Goal: Information Seeking & Learning: Compare options

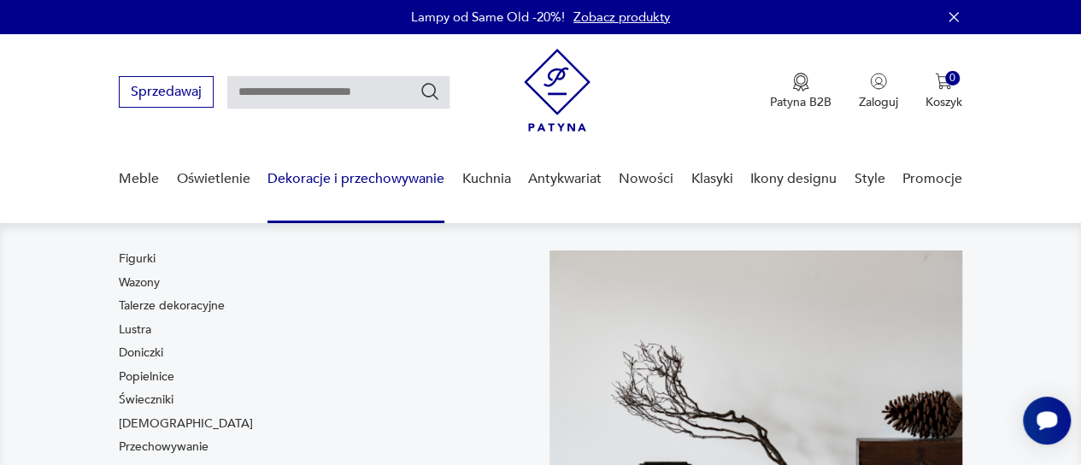
click at [409, 244] on nav "Figurki Wazony Talerze dekoracyjne Lustra Doniczki Popielnice Świeczniki Bibelo…" at bounding box center [540, 430] width 1081 height 414
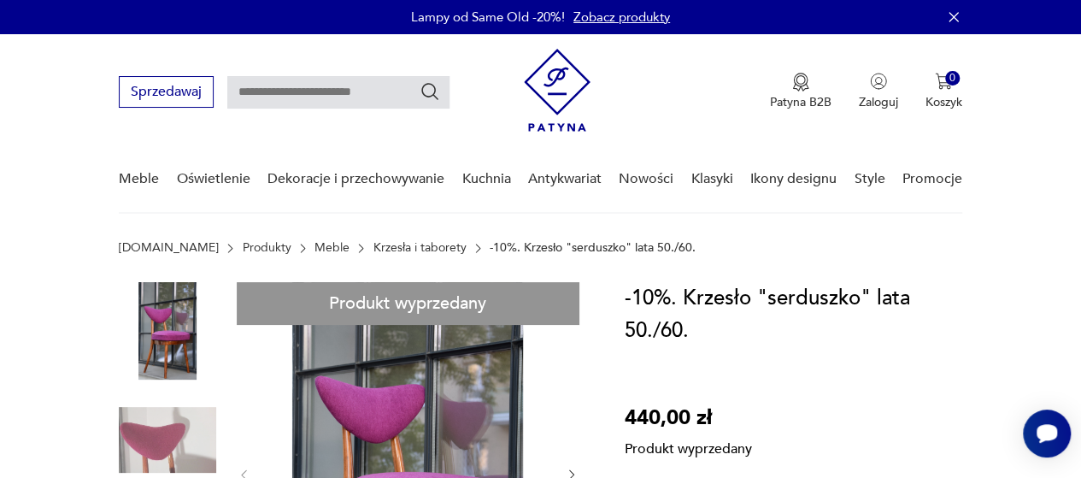
click at [374, 247] on link "Krzesła i taborety" at bounding box center [420, 248] width 93 height 14
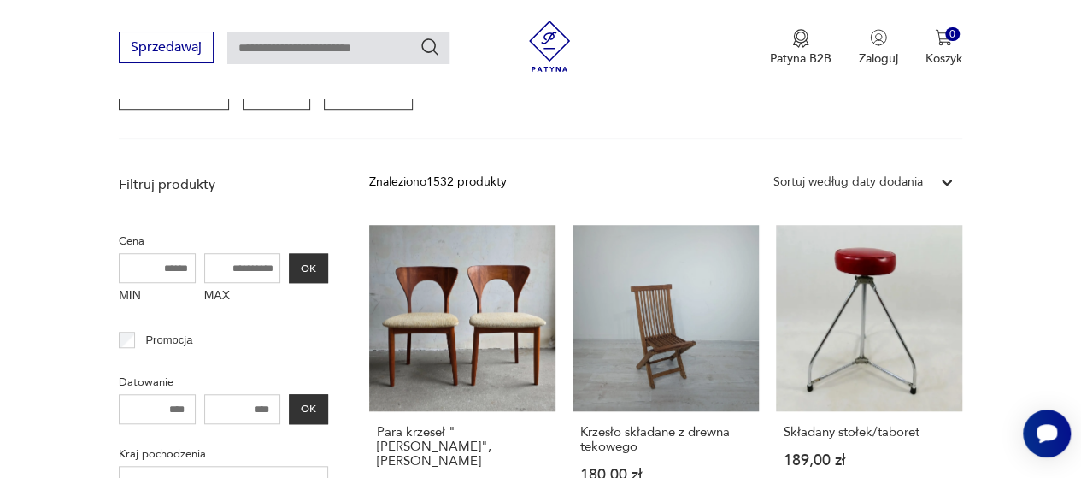
scroll to position [377, 0]
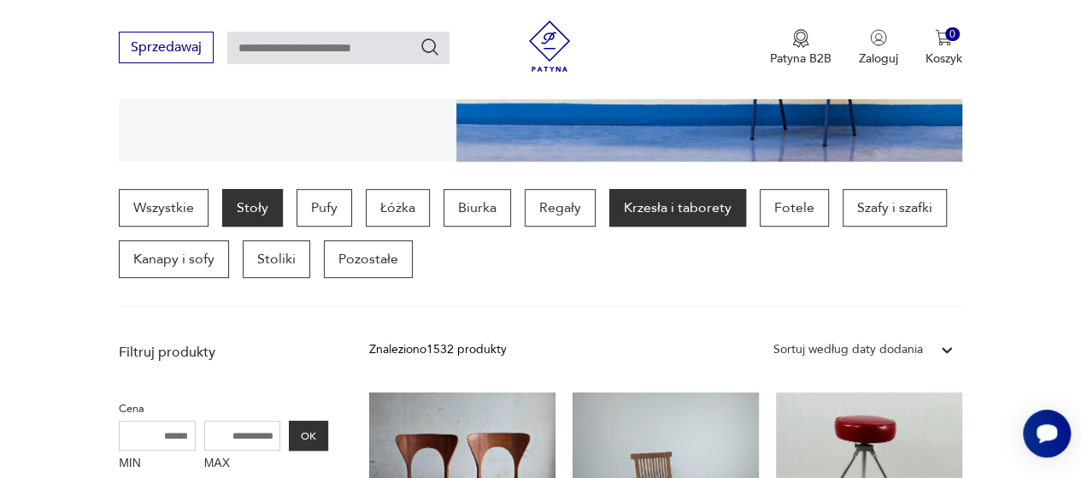
click at [255, 215] on p "Stoły" at bounding box center [252, 208] width 61 height 38
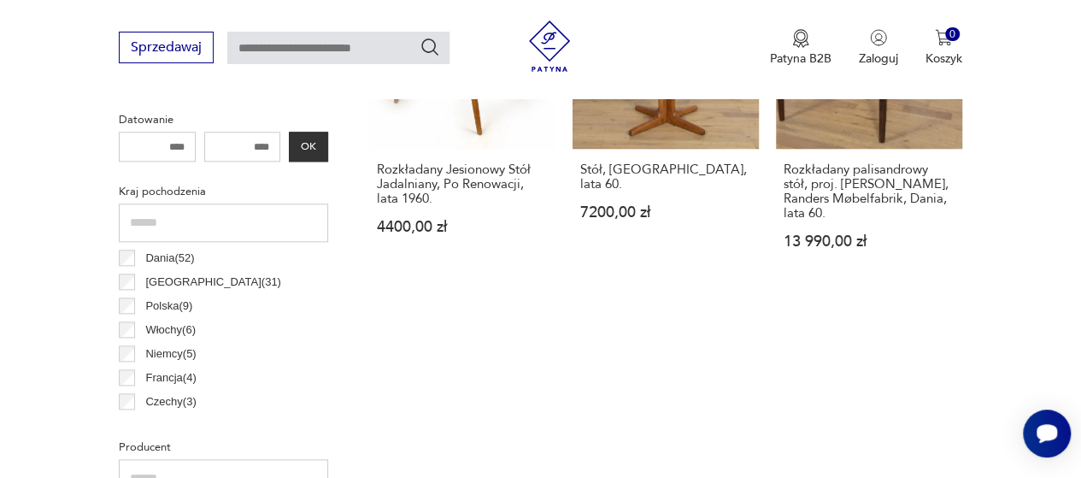
scroll to position [797, 0]
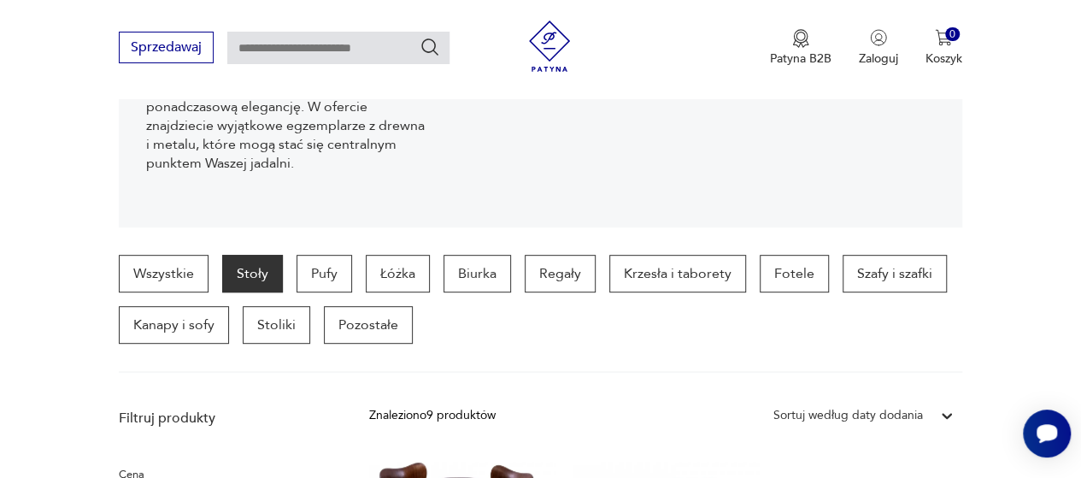
scroll to position [321, 0]
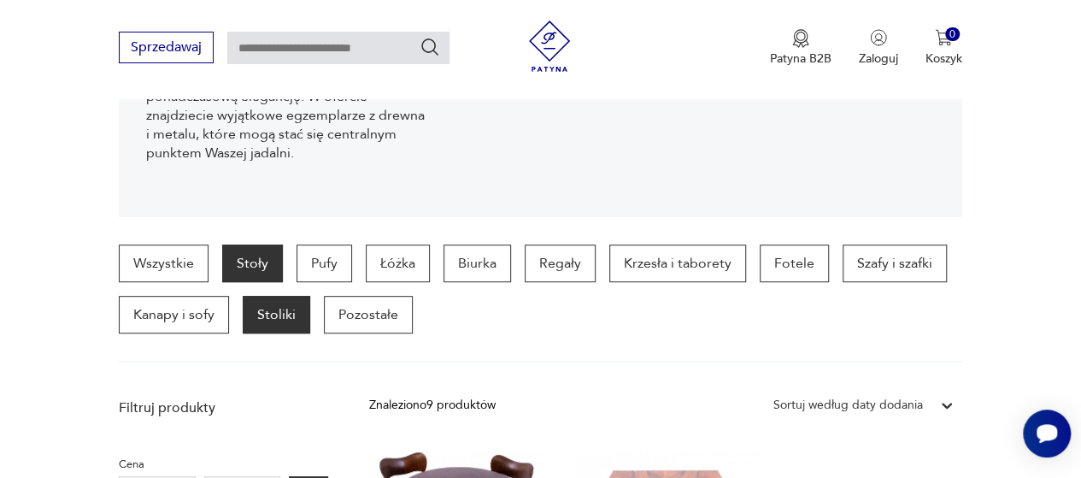
click at [289, 309] on p "Stoliki" at bounding box center [277, 315] width 68 height 38
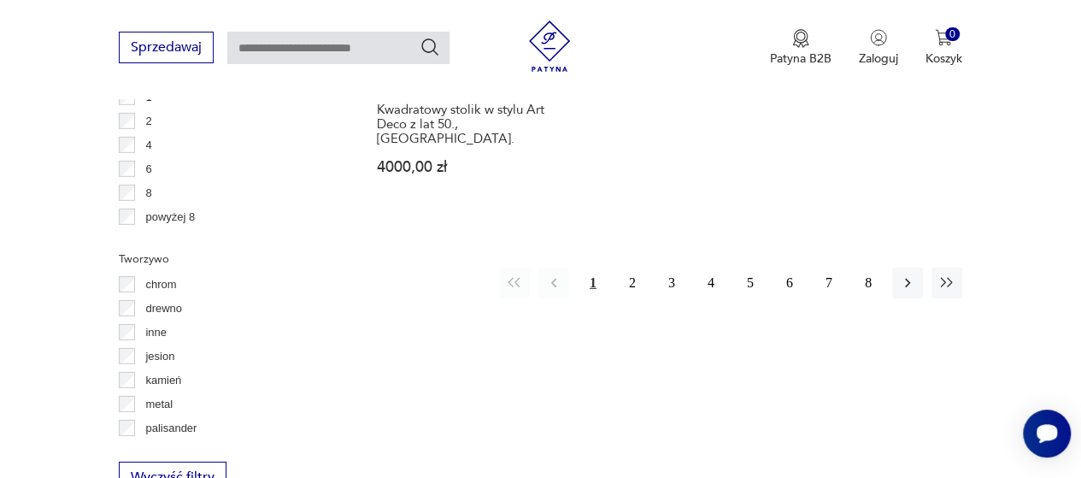
scroll to position [2558, 0]
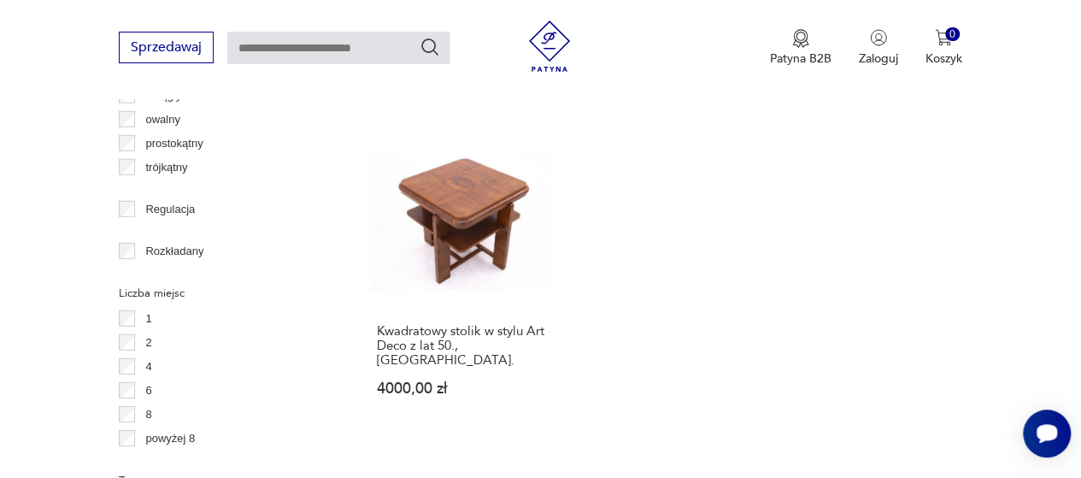
scroll to position [2368, 0]
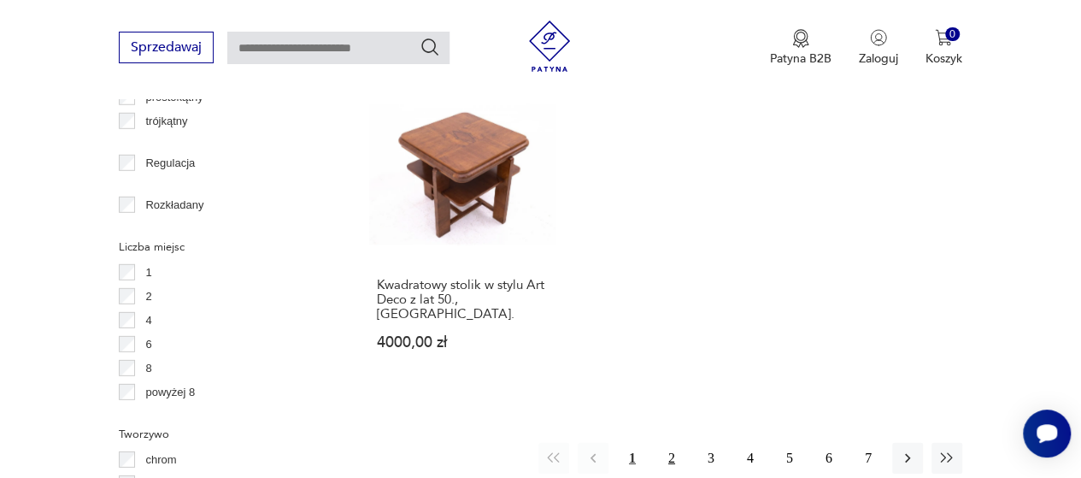
click at [674, 443] on button "2" at bounding box center [671, 458] width 31 height 31
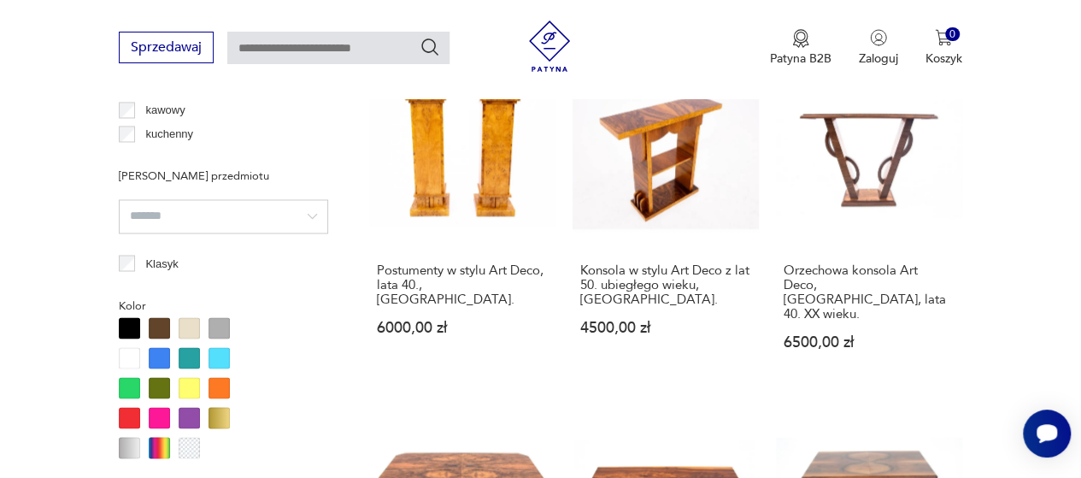
scroll to position [1267, 0]
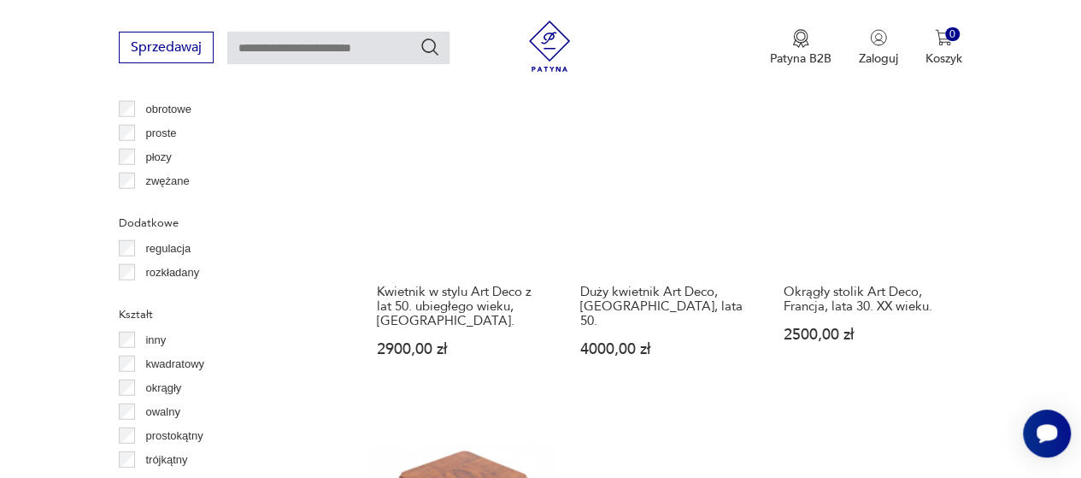
scroll to position [2267, 0]
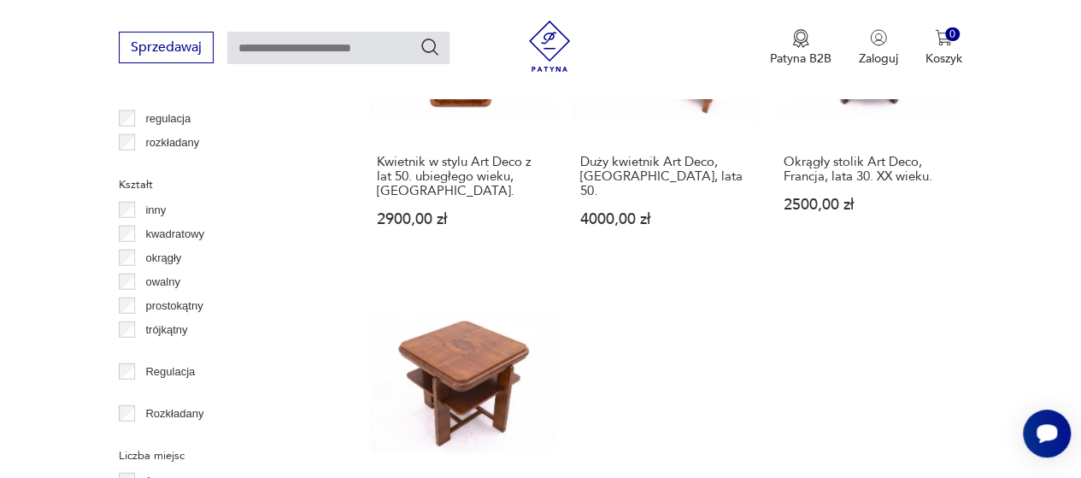
scroll to position [2169, 0]
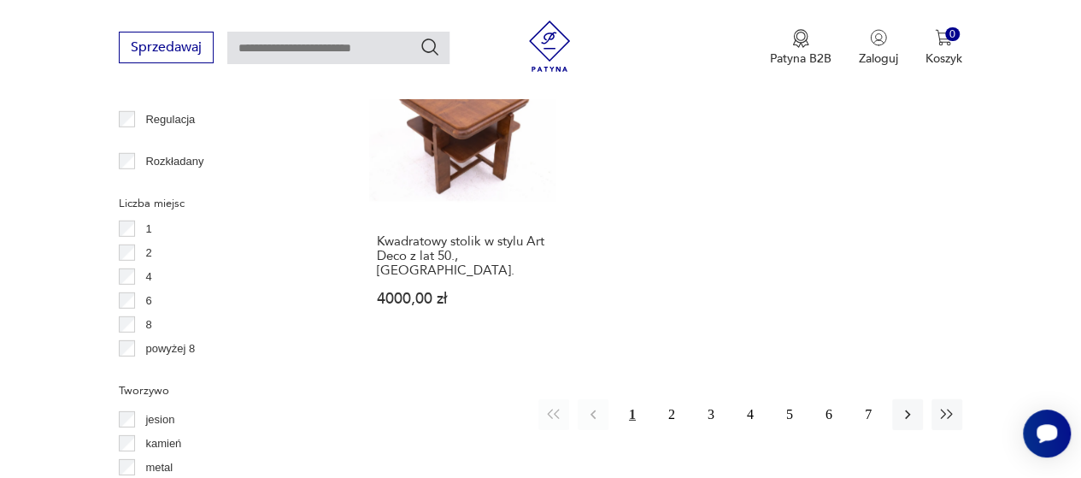
scroll to position [2448, 0]
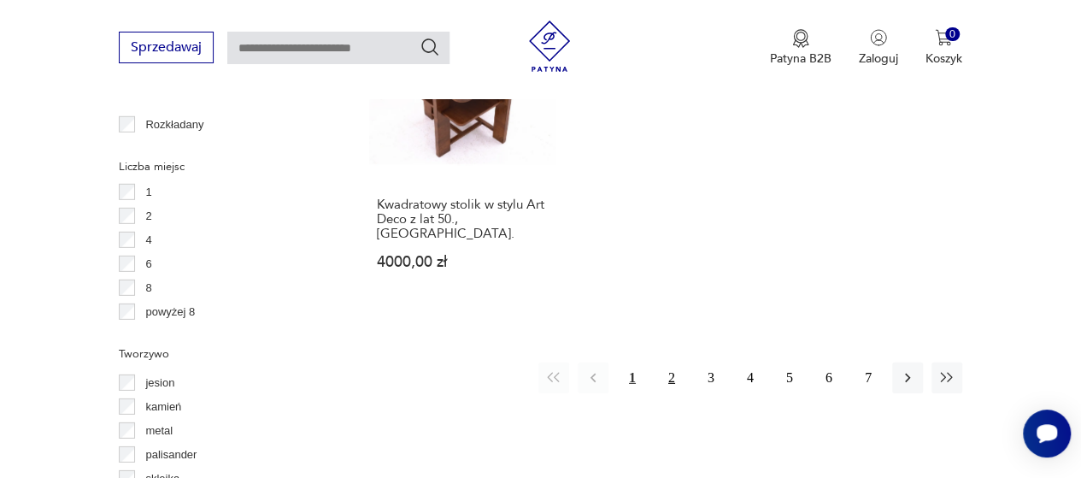
click at [672, 362] on button "2" at bounding box center [671, 377] width 31 height 31
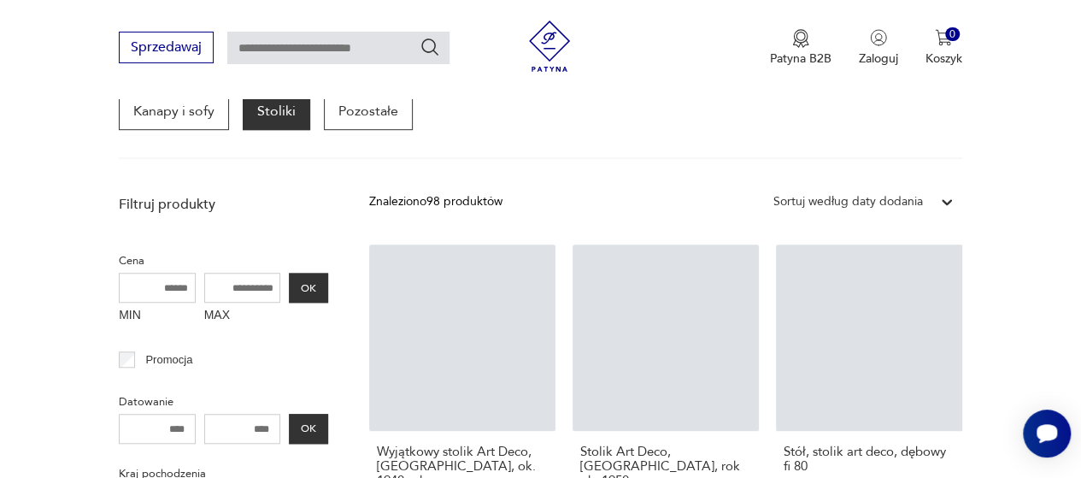
scroll to position [453, 0]
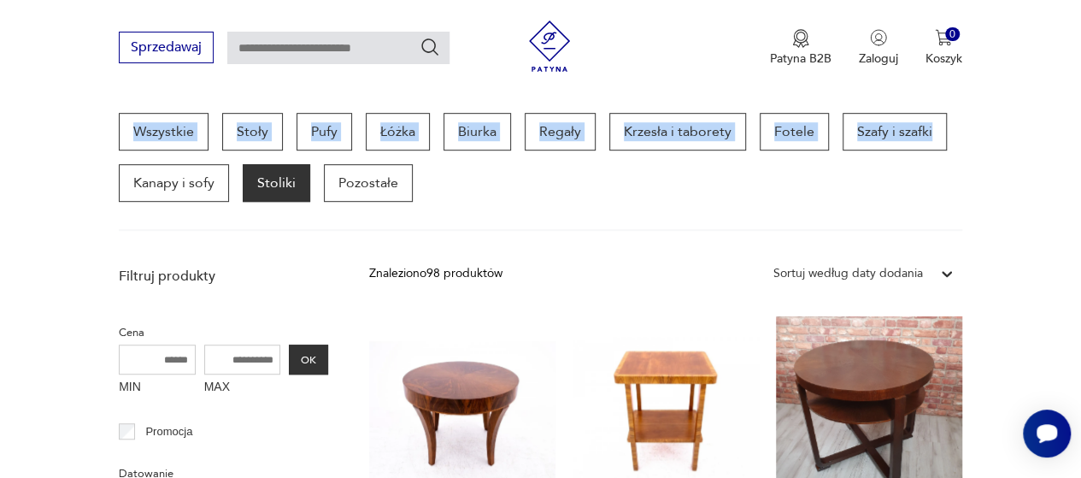
drag, startPoint x: 1079, startPoint y: 91, endPoint x: 1075, endPoint y: 112, distance: 21.0
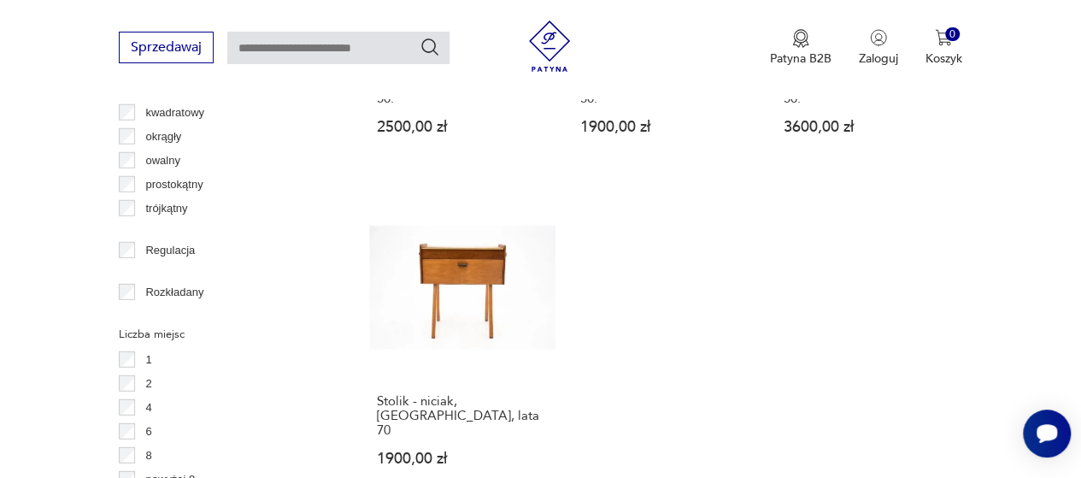
scroll to position [2396, 0]
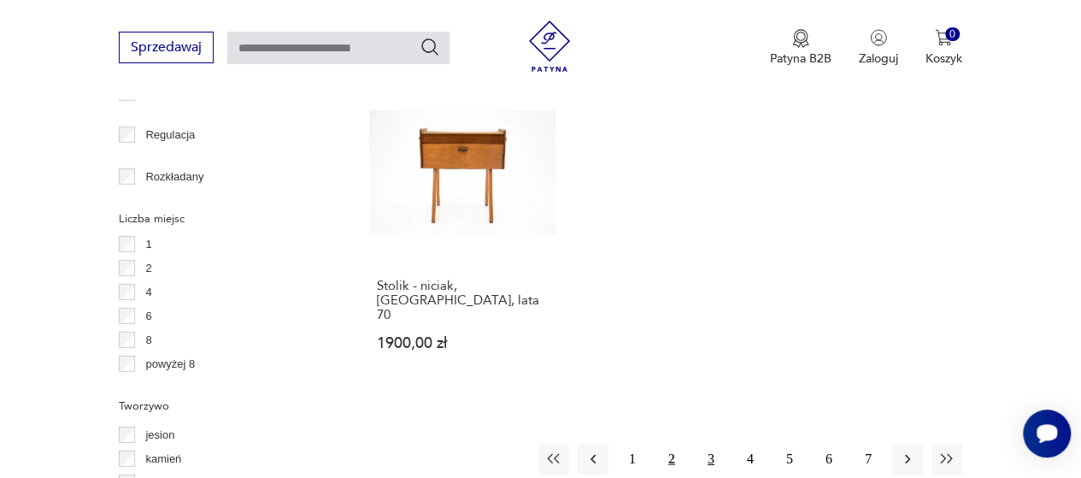
click at [710, 444] on button "3" at bounding box center [711, 459] width 31 height 31
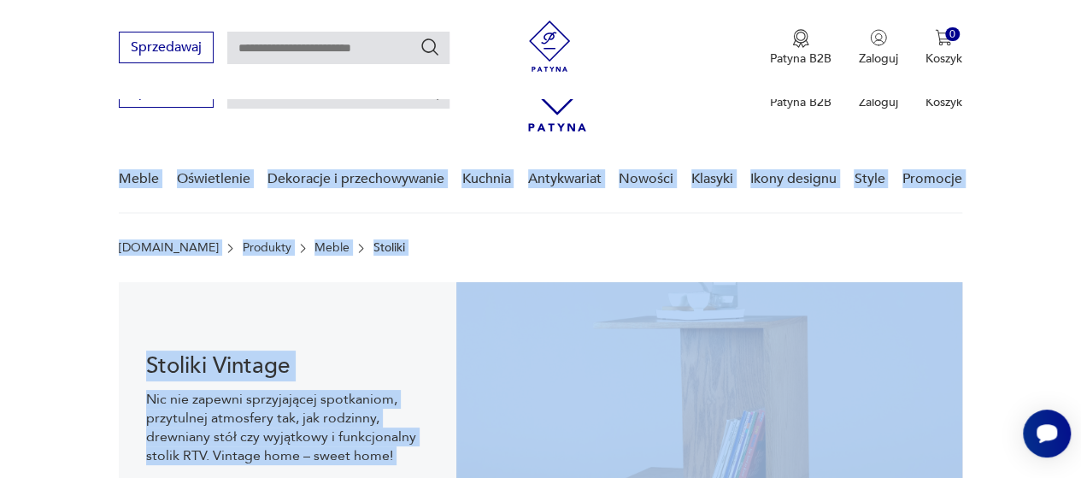
scroll to position [385, 0]
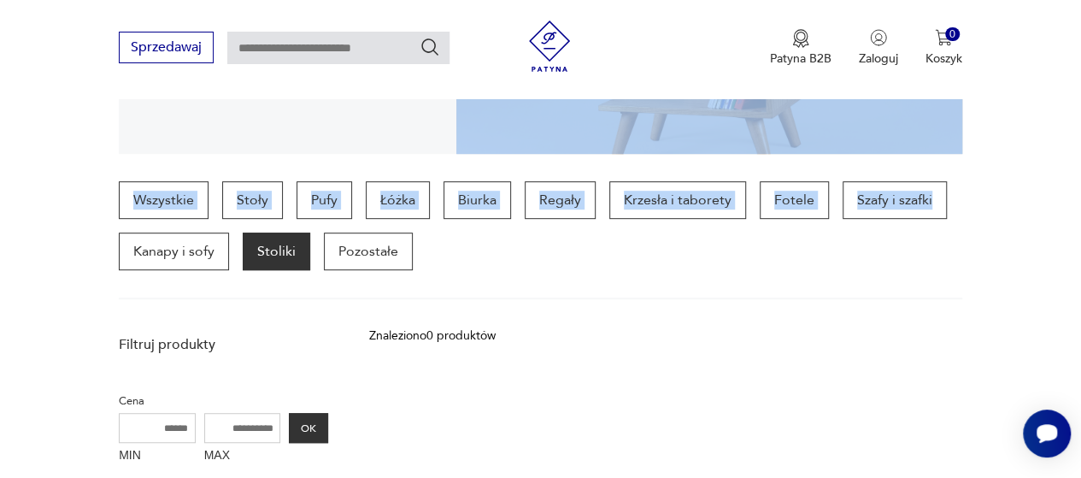
click at [1052, 140] on section "Stoliki Vintage Nic nie zapewni sprzyjającej spotkaniom, przytulnej atmosfery t…" at bounding box center [540, 25] width 1081 height 256
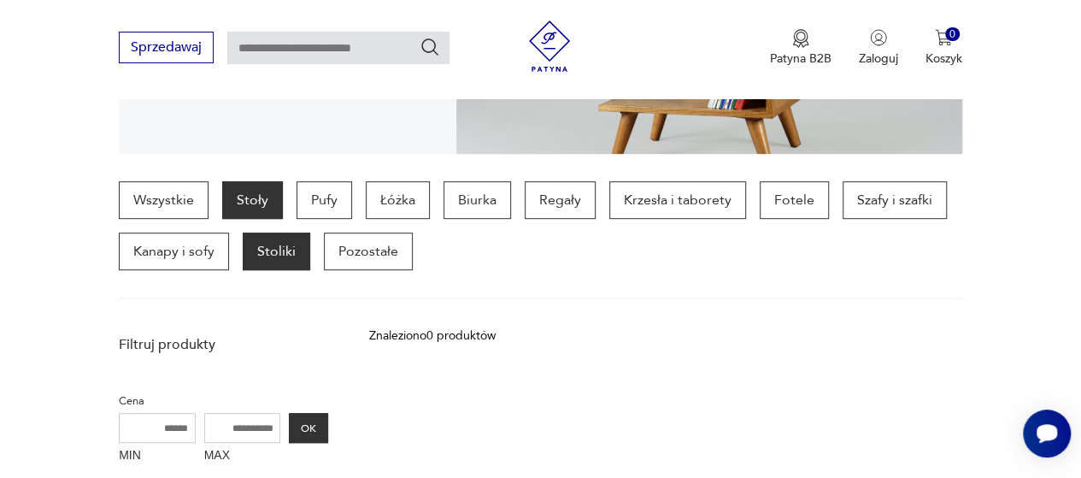
click at [241, 206] on p "Stoły" at bounding box center [252, 200] width 61 height 38
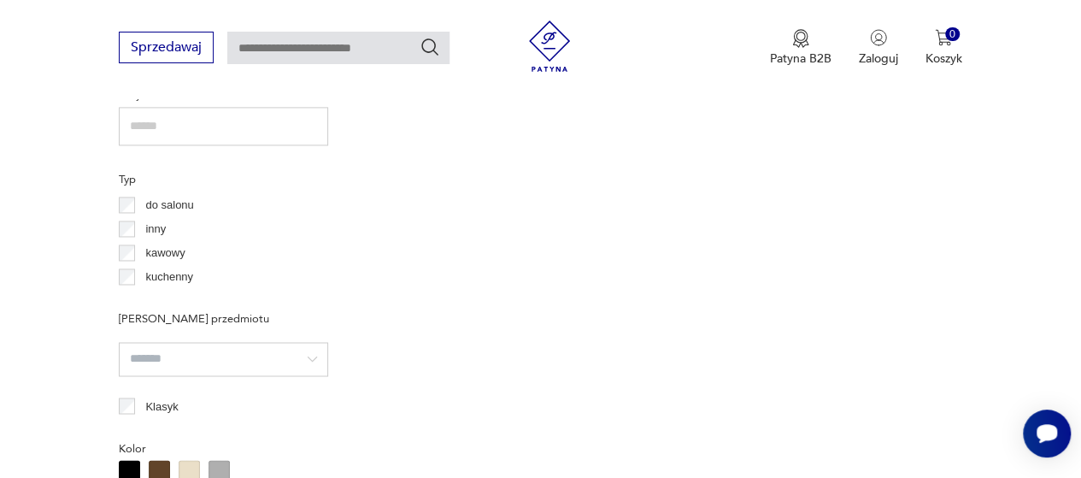
scroll to position [1230, 0]
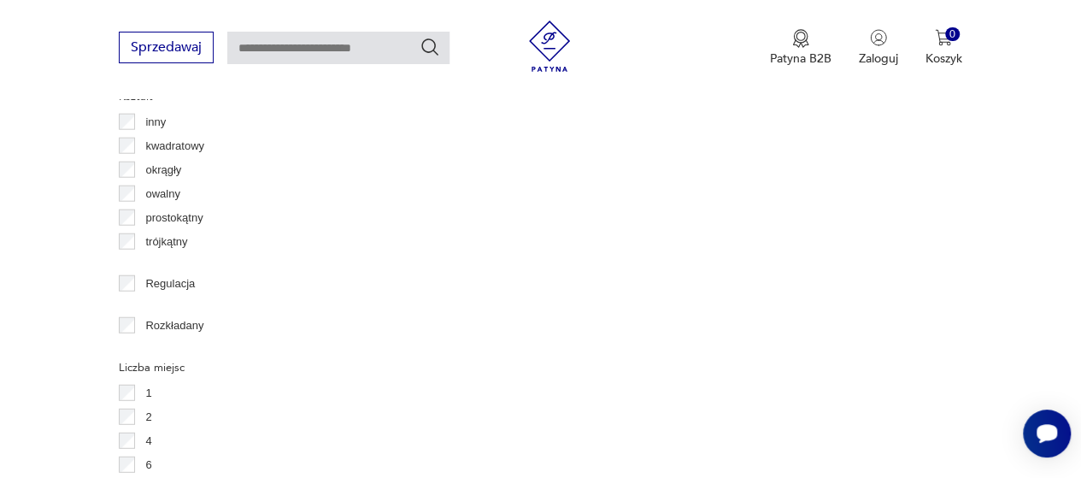
scroll to position [2176, 0]
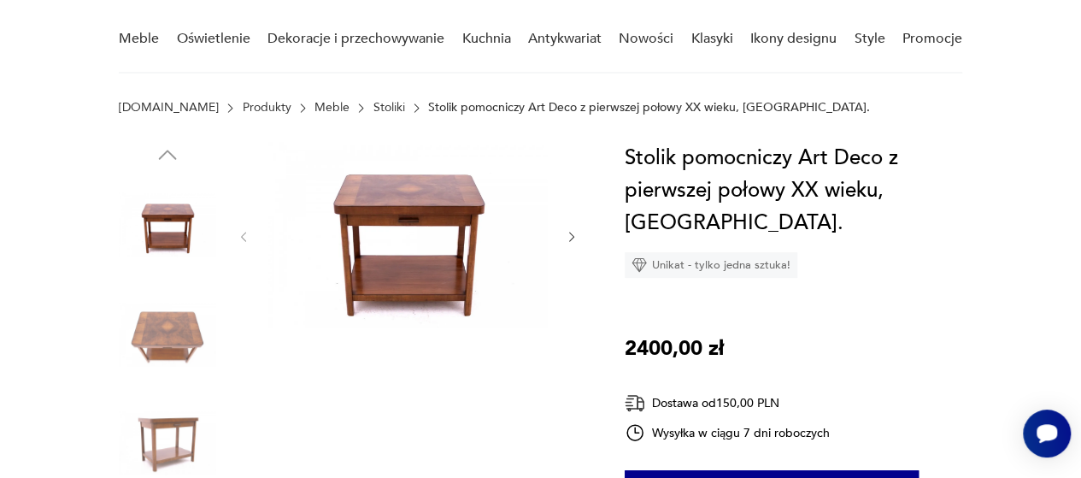
scroll to position [145, 0]
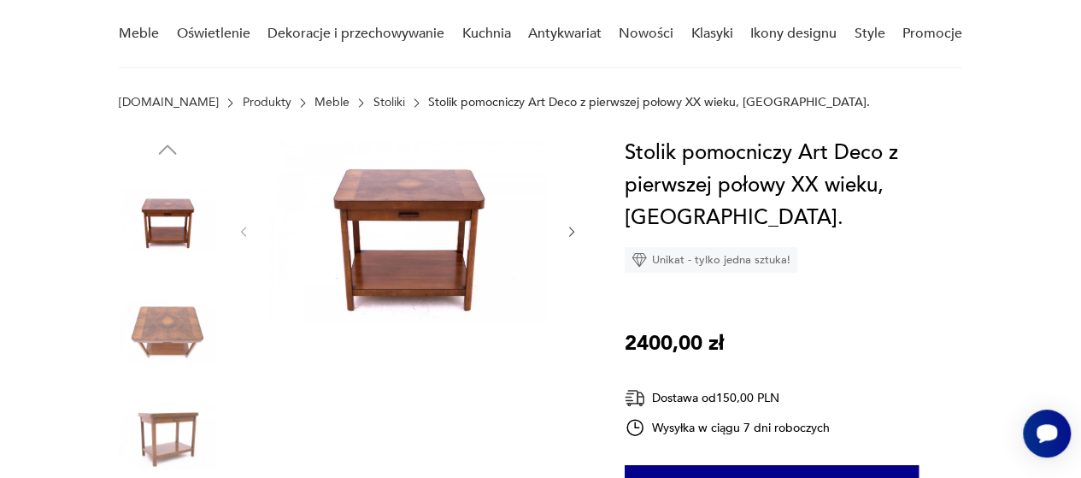
click at [566, 228] on icon "button" at bounding box center [572, 232] width 14 height 14
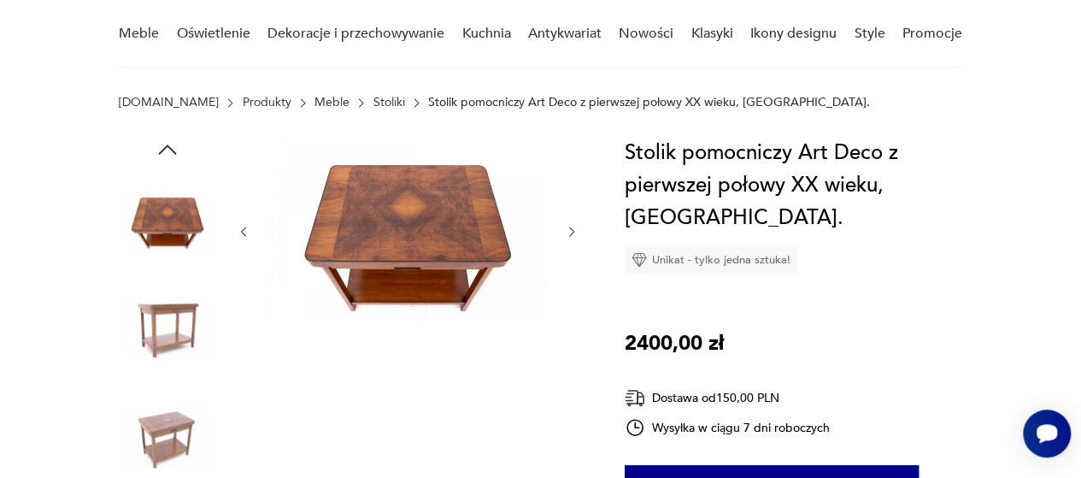
click at [566, 228] on icon "button" at bounding box center [572, 232] width 14 height 14
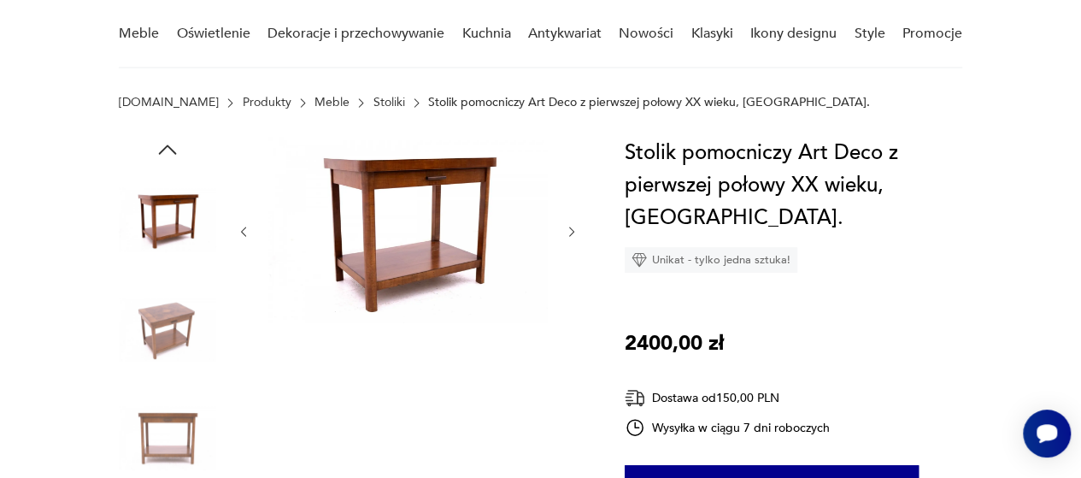
click at [566, 228] on icon "button" at bounding box center [572, 232] width 14 height 14
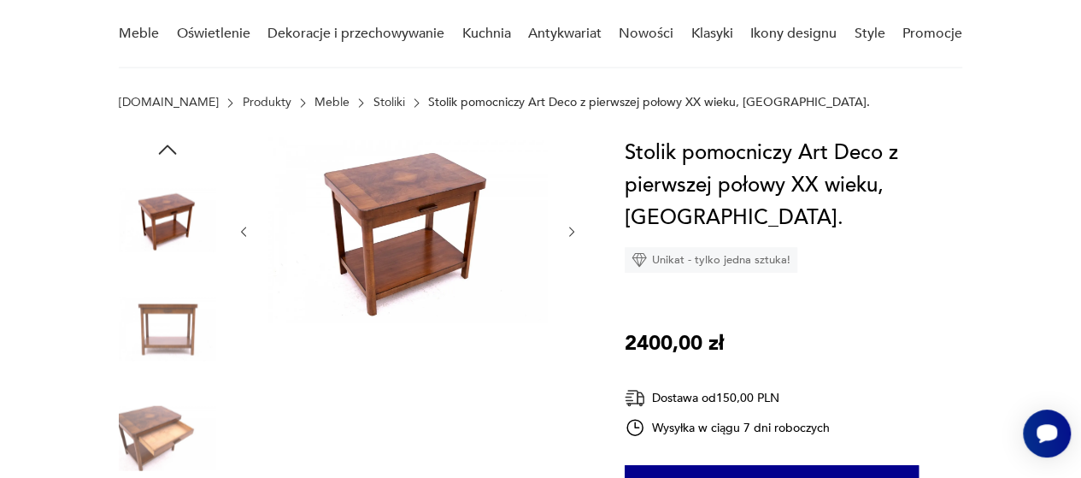
click at [566, 228] on icon "button" at bounding box center [572, 232] width 14 height 14
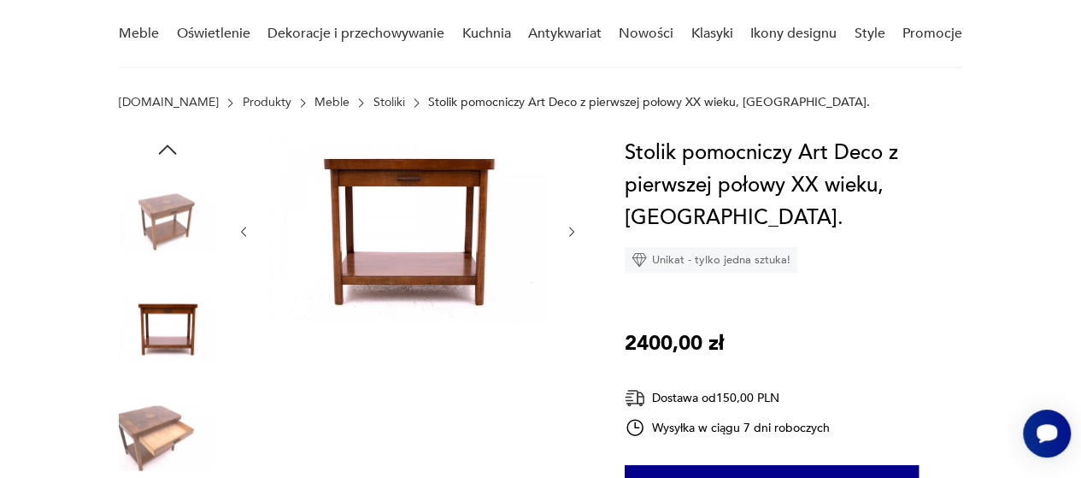
click at [566, 228] on icon "button" at bounding box center [572, 232] width 14 height 14
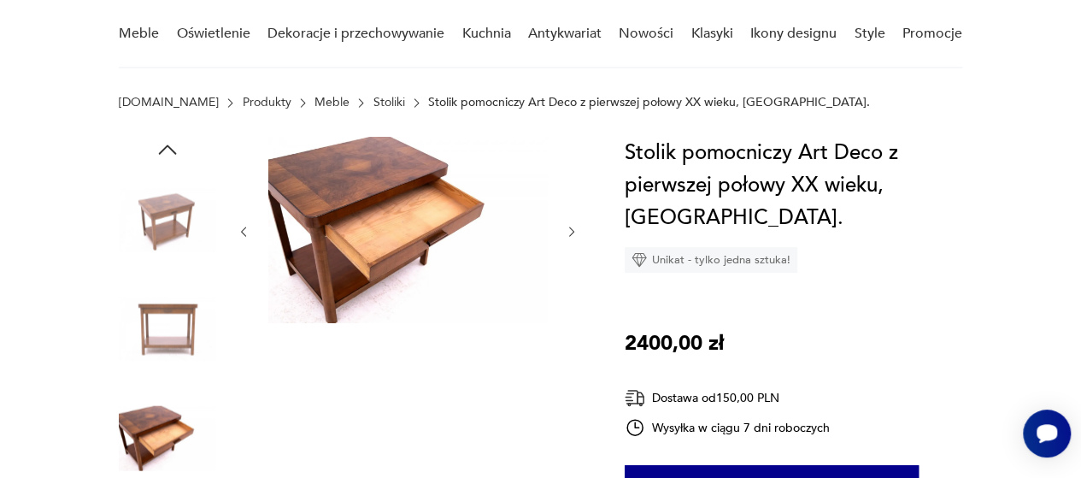
click at [391, 208] on img at bounding box center [407, 230] width 279 height 186
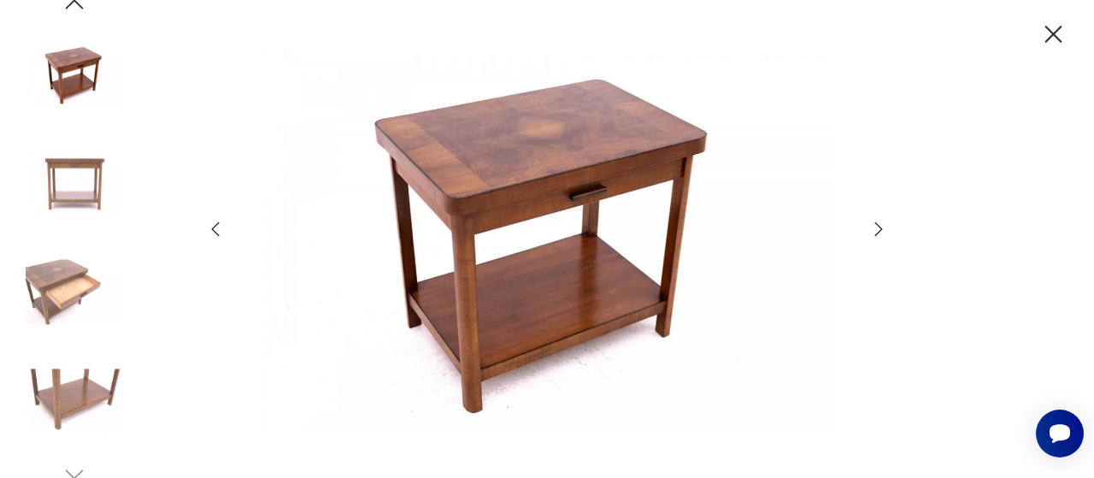
click at [874, 220] on icon "button" at bounding box center [878, 229] width 21 height 21
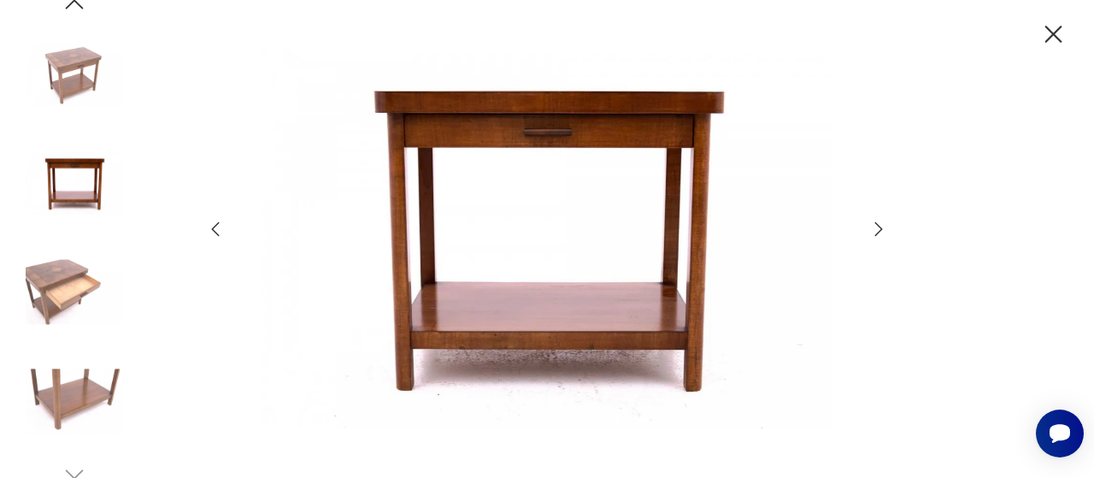
click at [874, 220] on icon "button" at bounding box center [878, 229] width 21 height 21
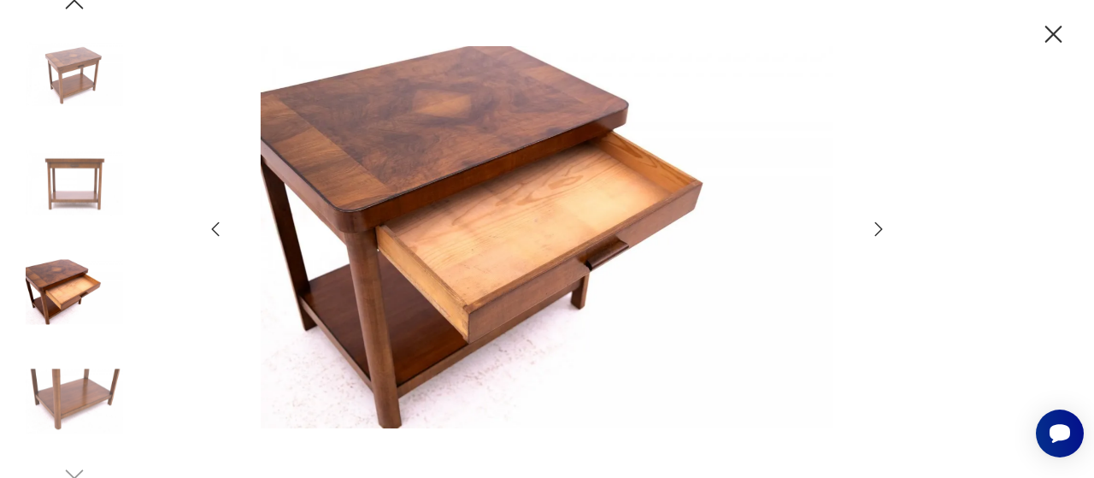
click at [874, 220] on icon "button" at bounding box center [878, 229] width 21 height 21
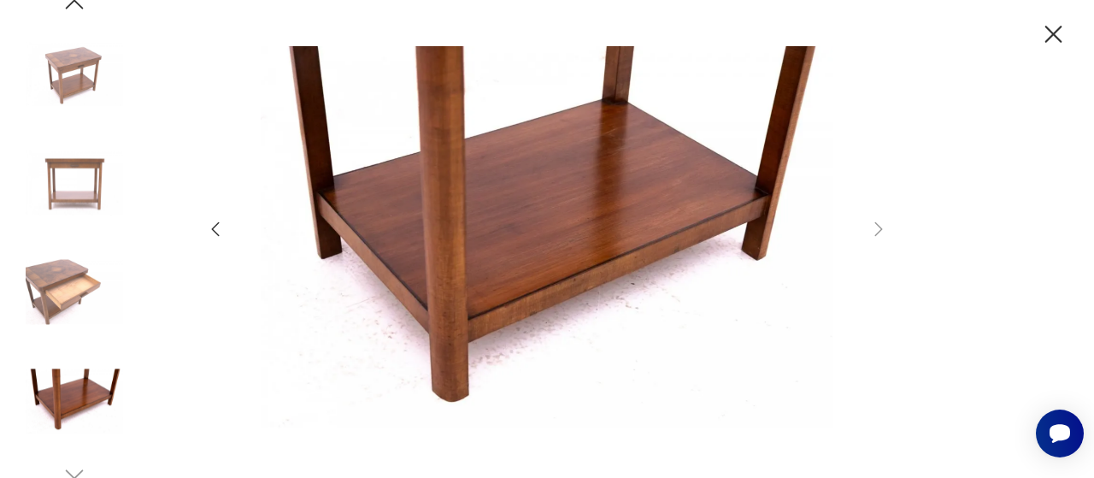
click at [96, 403] on img at bounding box center [74, 400] width 97 height 97
click at [74, 177] on img at bounding box center [74, 182] width 97 height 97
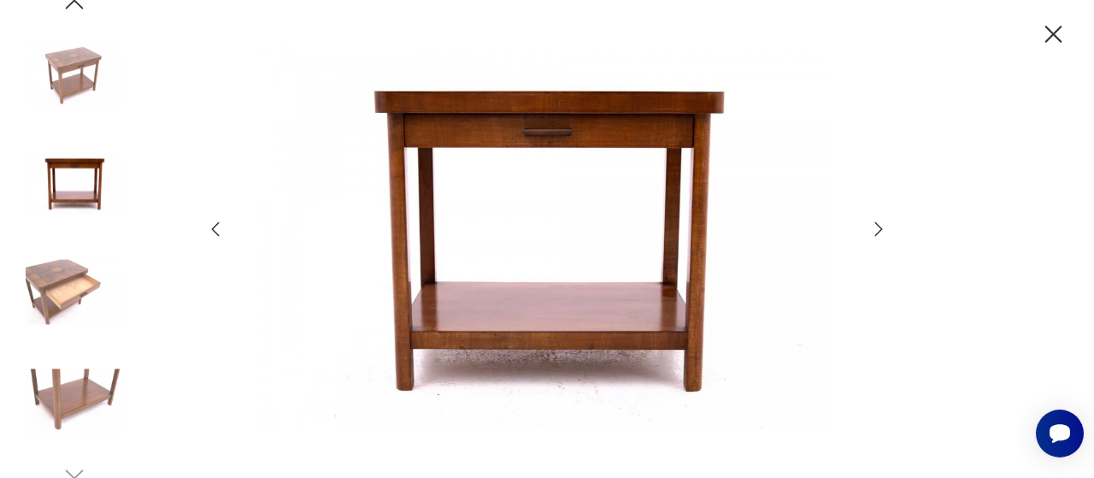
click at [1055, 21] on icon "button" at bounding box center [1053, 35] width 30 height 30
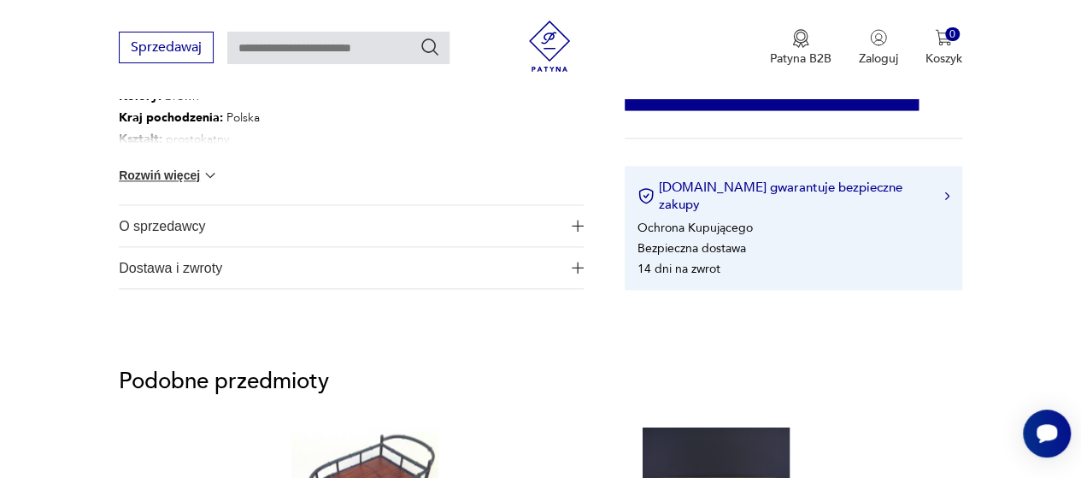
scroll to position [935, 0]
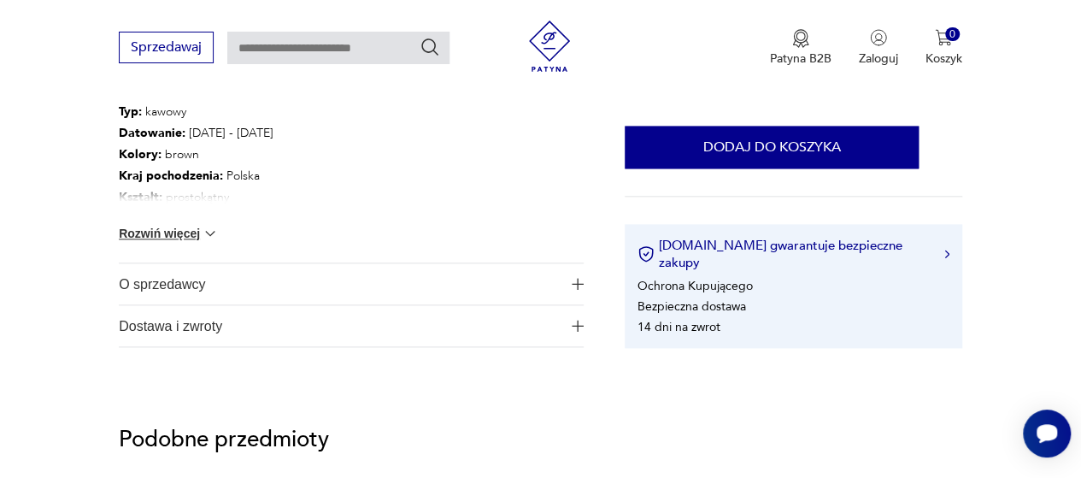
click at [183, 225] on button "Rozwiń więcej" at bounding box center [168, 233] width 99 height 17
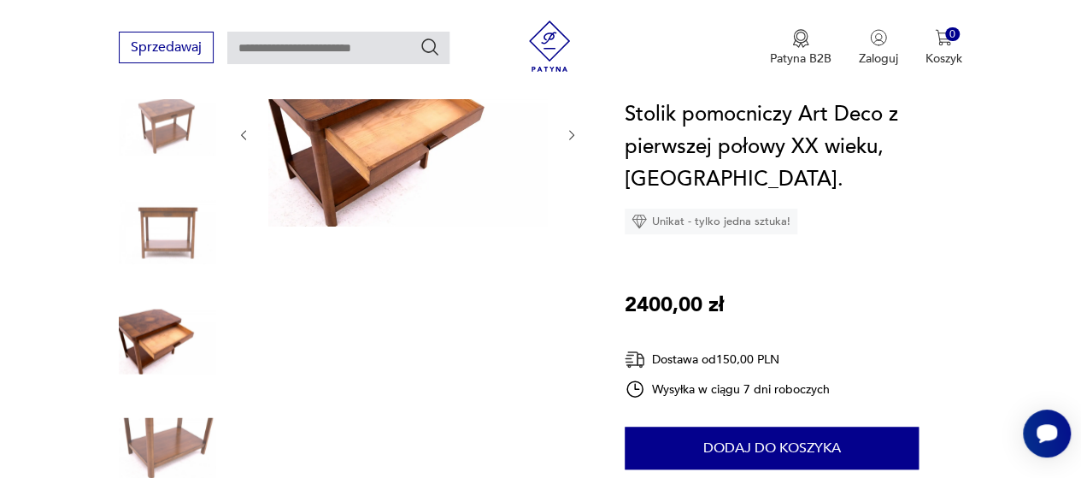
scroll to position [246, 0]
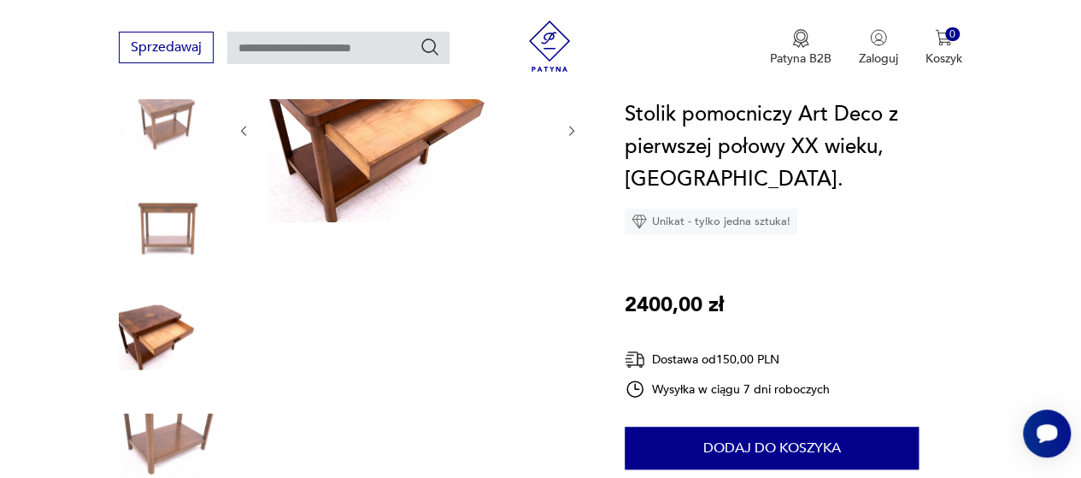
click at [174, 243] on img at bounding box center [167, 227] width 97 height 97
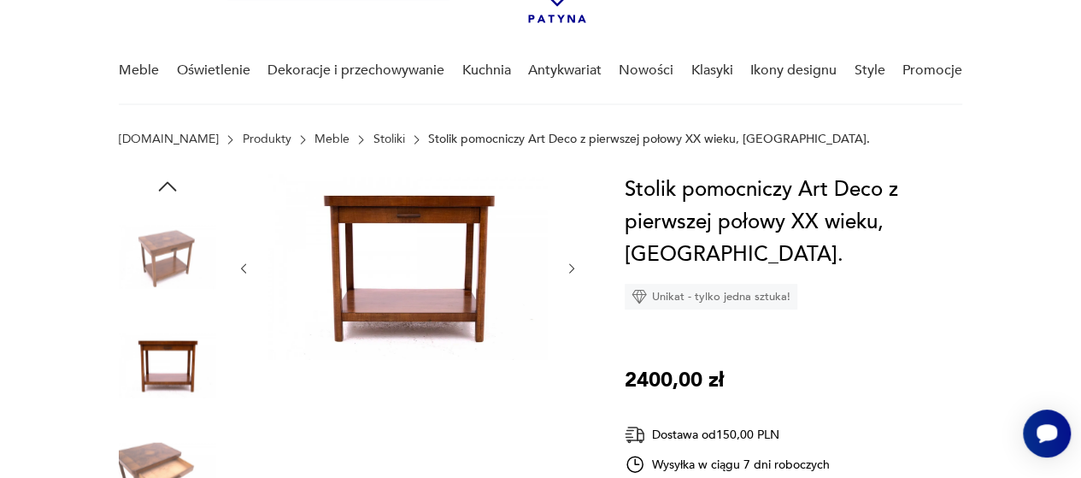
scroll to position [76, 0]
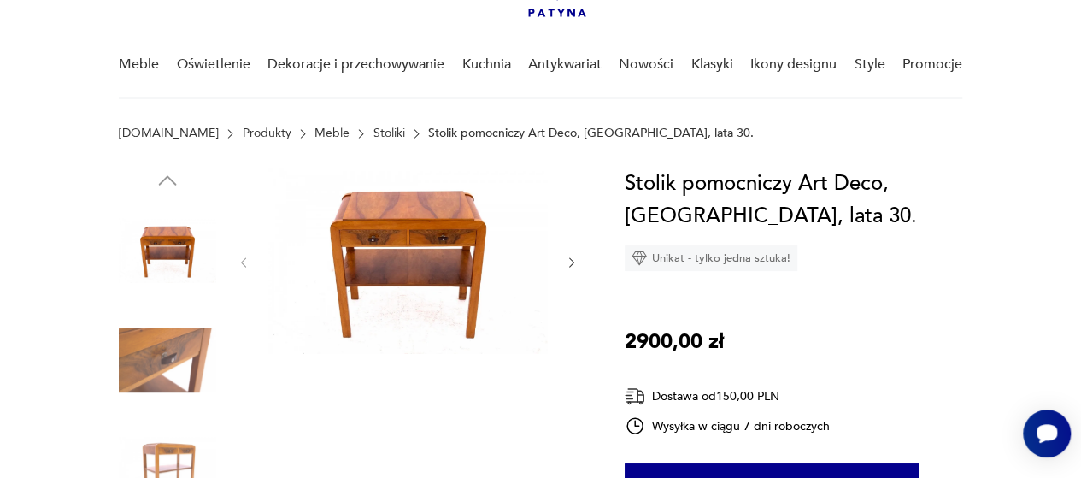
scroll to position [38, 0]
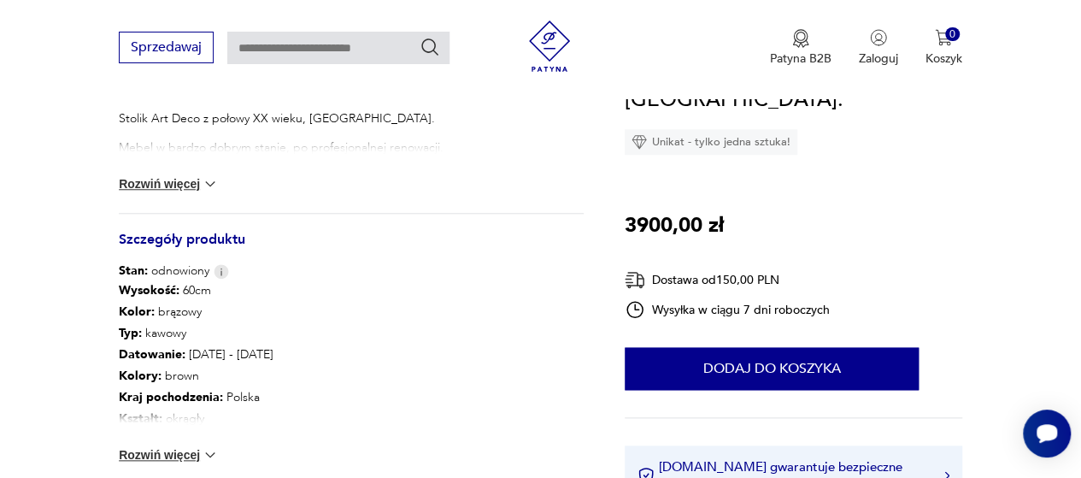
scroll to position [752, 0]
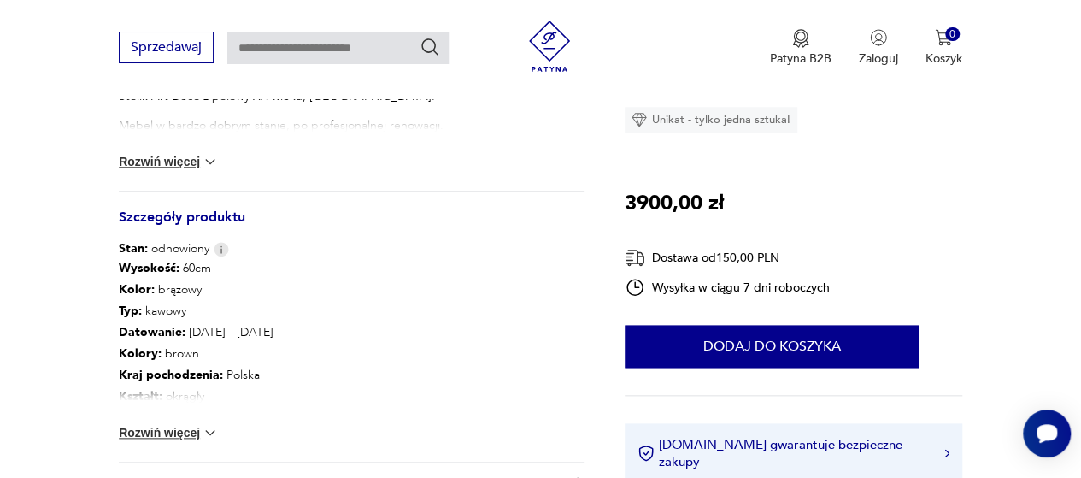
click at [184, 435] on button "Rozwiń więcej" at bounding box center [168, 432] width 99 height 17
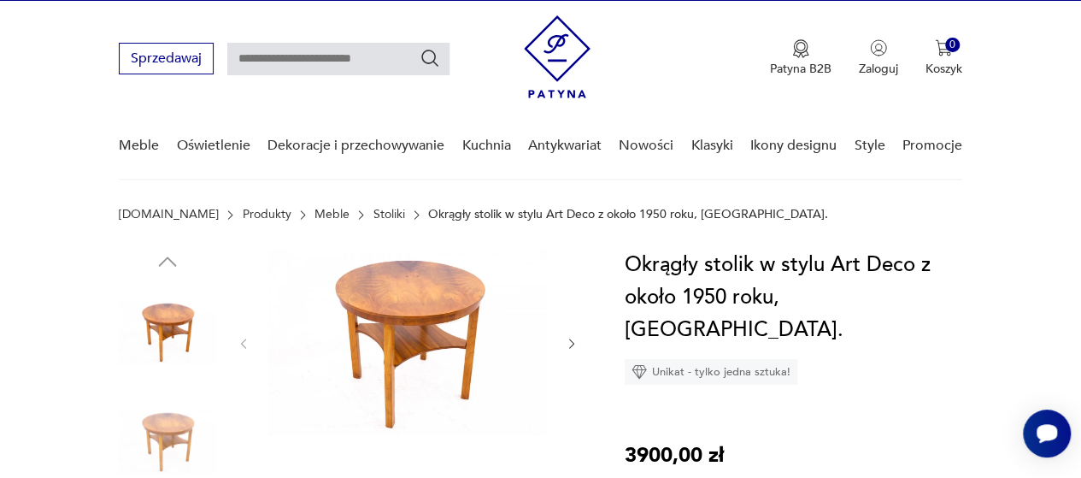
scroll to position [103, 0]
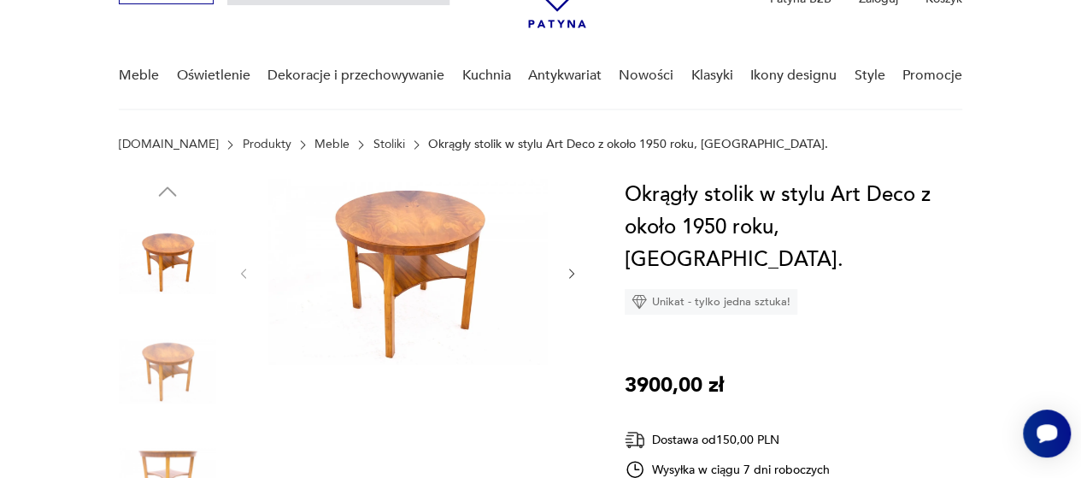
click at [161, 379] on img at bounding box center [167, 370] width 97 height 97
click at [572, 277] on icon "button" at bounding box center [572, 274] width 14 height 14
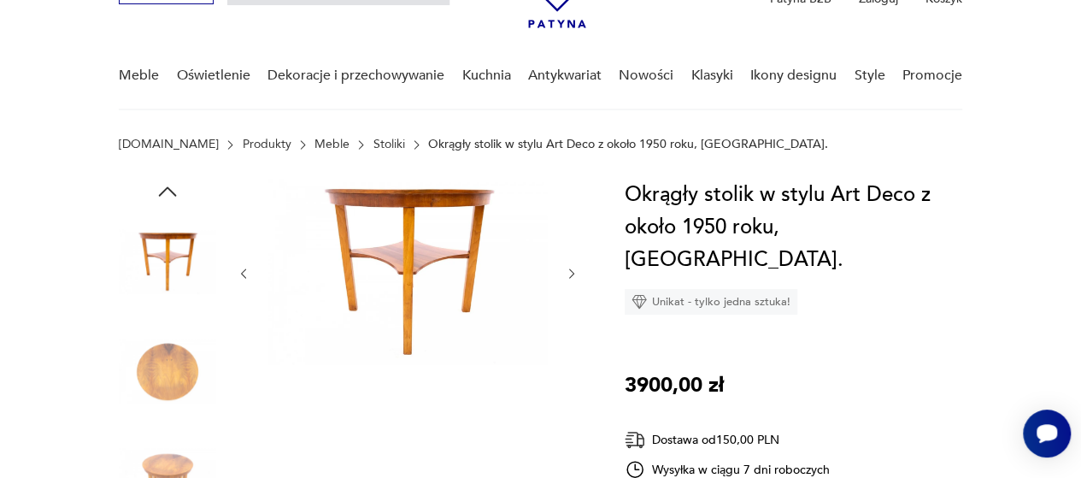
click at [572, 277] on icon "button" at bounding box center [572, 274] width 14 height 14
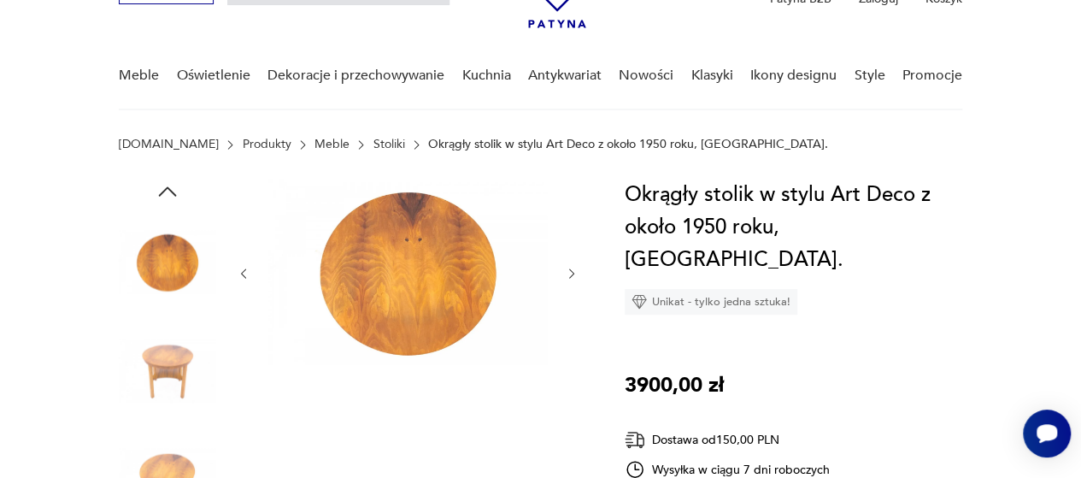
click at [572, 277] on icon "button" at bounding box center [572, 274] width 14 height 14
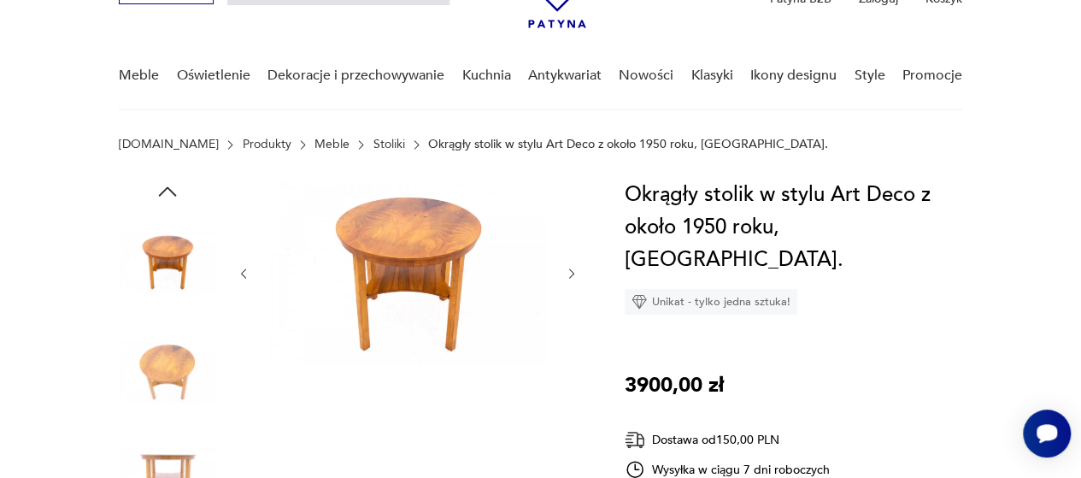
click at [572, 277] on icon "button" at bounding box center [572, 274] width 14 height 14
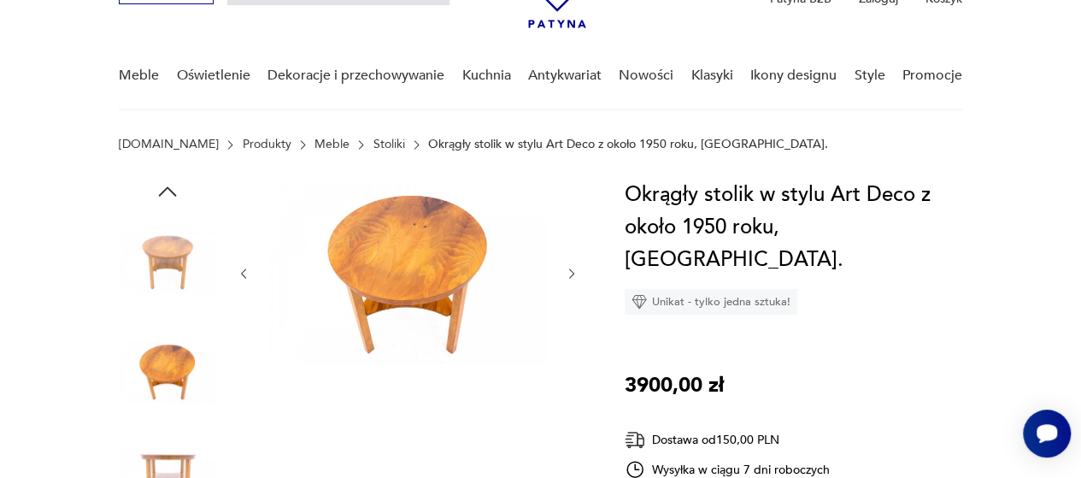
click at [572, 277] on icon "button" at bounding box center [572, 274] width 14 height 14
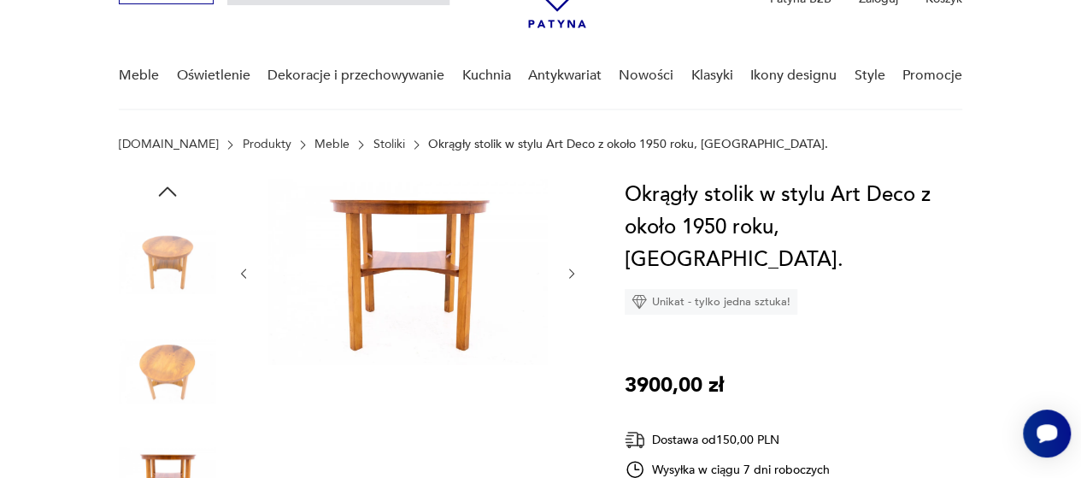
click at [572, 277] on icon "button" at bounding box center [572, 274] width 14 height 14
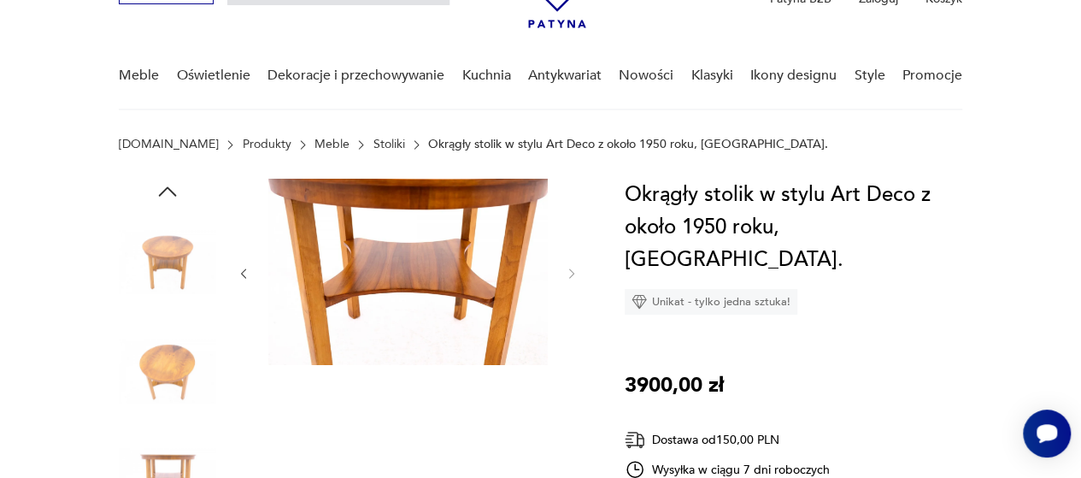
scroll to position [0, 0]
